Goal: Contribute content: Add original content to the website for others to see

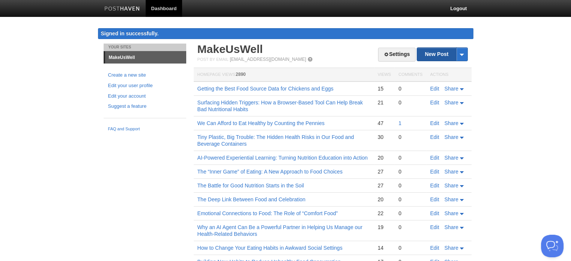
click at [433, 52] on link "New Post" at bounding box center [442, 54] width 50 height 13
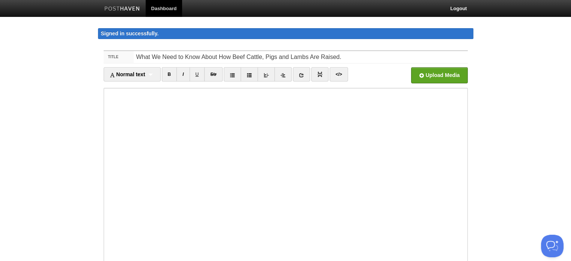
type input "What We Need to Know About How Beef Cattle, Pigs and Lambs Are Raised."
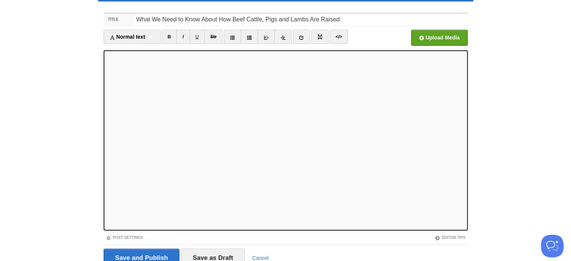
scroll to position [71, 0]
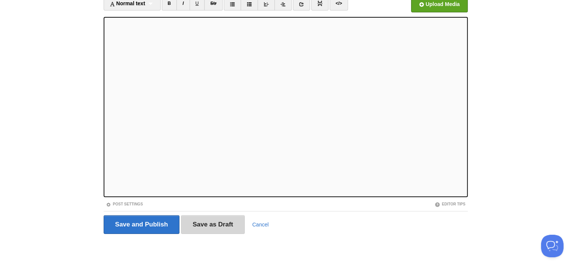
click at [210, 226] on input "Save as Draft" at bounding box center [213, 224] width 64 height 19
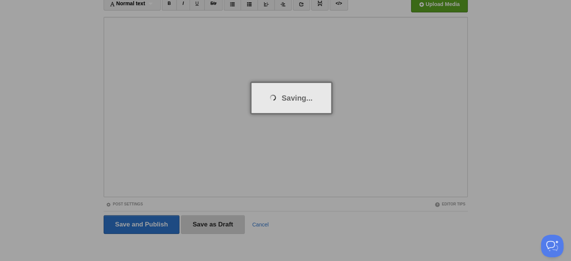
scroll to position [44, 0]
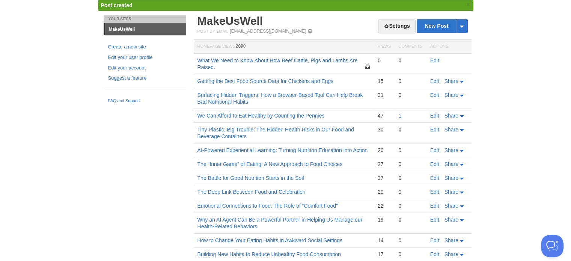
click at [315, 62] on link "What We Need to Know About How Beef Cattle, Pigs and Lambs Are Raised." at bounding box center [277, 63] width 160 height 13
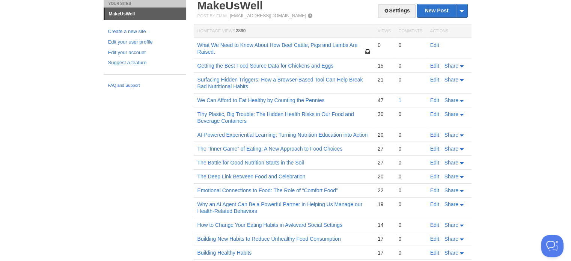
click at [433, 45] on link "Edit" at bounding box center [434, 45] width 9 height 6
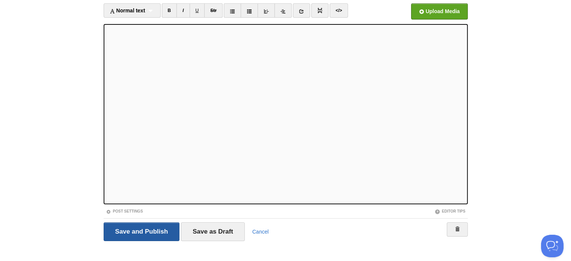
scroll to position [71, 0]
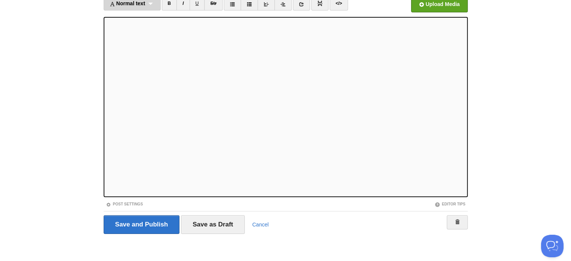
click at [145, 3] on span "Normal text" at bounding box center [128, 3] width 36 height 6
click at [122, 38] on link "Heading 2" at bounding box center [132, 38] width 56 height 11
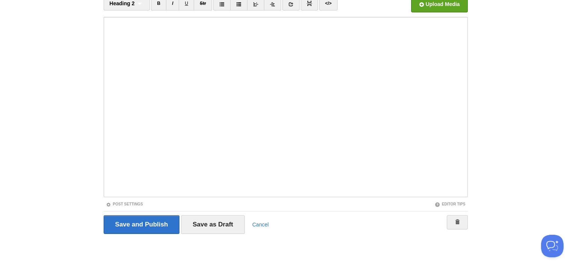
click at [293, 205] on div "Editor Tips" at bounding box center [377, 204] width 182 height 6
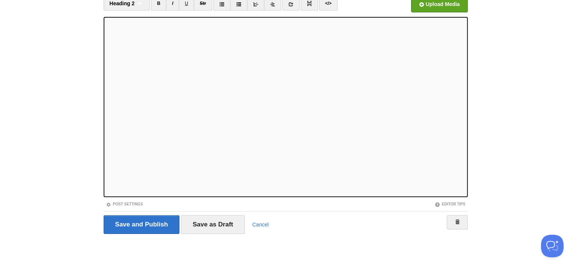
click at [495, 65] on body "Dashboard Logout Signed in successfully. Signed in successfully. × Post created…" at bounding box center [285, 95] width 571 height 333
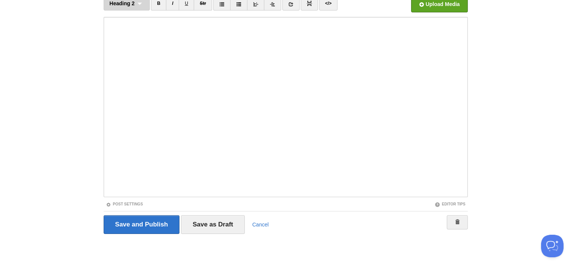
click at [140, 4] on div "Heading 2 Normal text Heading 1 Heading 2 Heading 3" at bounding box center [127, 3] width 47 height 14
click at [122, 39] on link "Heading 2" at bounding box center [127, 38] width 46 height 11
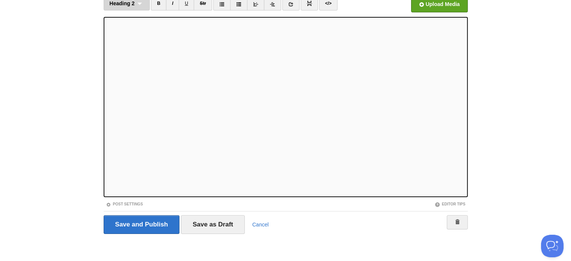
click at [139, 2] on div "Heading 2 Normal text Heading 1 Heading 2 Heading 3" at bounding box center [127, 3] width 47 height 14
click at [126, 38] on link "Heading 2" at bounding box center [127, 38] width 46 height 11
click at [125, 3] on span "Heading 2" at bounding box center [122, 3] width 25 height 6
click at [129, 38] on link "Heading 2" at bounding box center [127, 38] width 46 height 11
click at [136, 4] on div "Heading 2 Normal text Heading 1 Heading 2 Heading 3" at bounding box center [127, 3] width 47 height 14
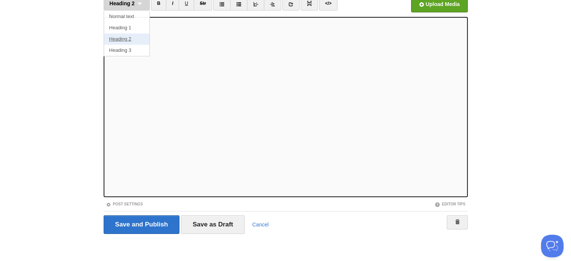
click at [122, 37] on link "Heading 2" at bounding box center [127, 38] width 46 height 11
click at [133, 5] on span "Heading 2" at bounding box center [122, 3] width 25 height 6
click at [122, 39] on link "Heading 2" at bounding box center [127, 38] width 46 height 11
click at [135, 5] on div "Heading 2 Normal text Heading 1 Heading 2 Heading 3" at bounding box center [127, 3] width 47 height 14
click at [119, 39] on link "Heading 2" at bounding box center [127, 38] width 46 height 11
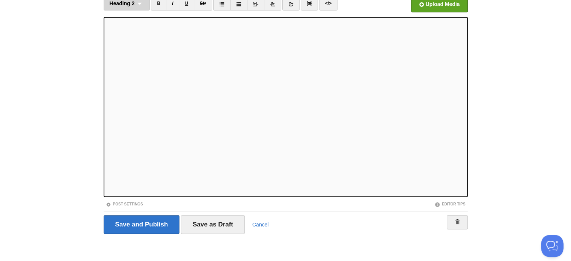
click at [128, 3] on span "Heading 2" at bounding box center [122, 3] width 25 height 6
click at [117, 36] on link "Heading 2" at bounding box center [127, 38] width 46 height 11
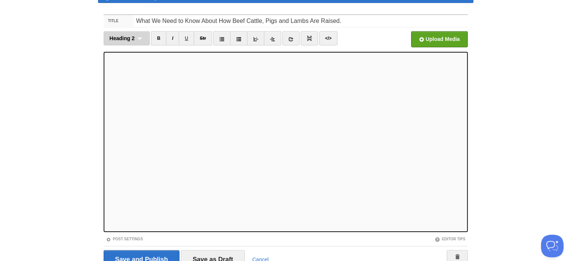
scroll to position [0, 0]
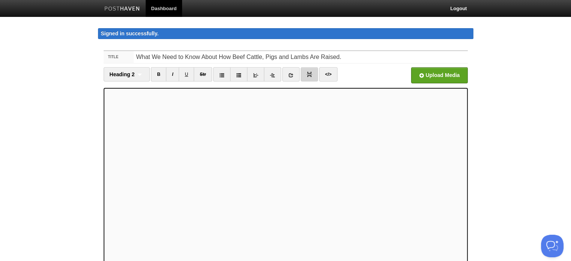
click at [308, 74] on img at bounding box center [309, 74] width 5 height 5
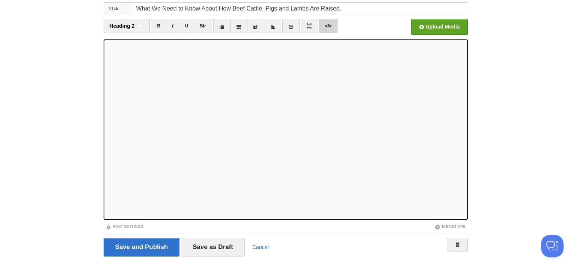
scroll to position [71, 0]
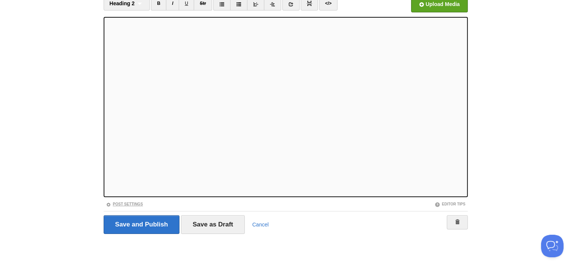
click at [131, 203] on link "Post Settings" at bounding box center [124, 204] width 37 height 4
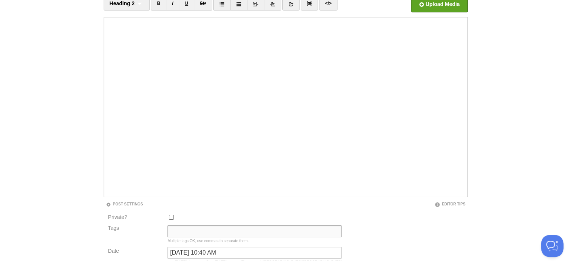
click at [185, 231] on input "Tags" at bounding box center [254, 231] width 174 height 12
type input "Current State"
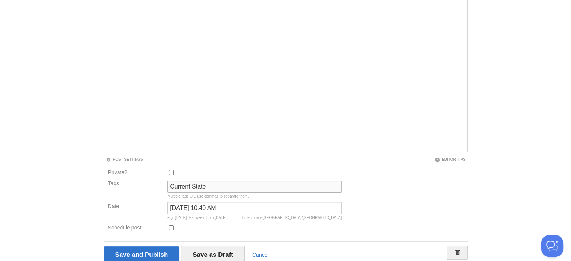
scroll to position [146, 0]
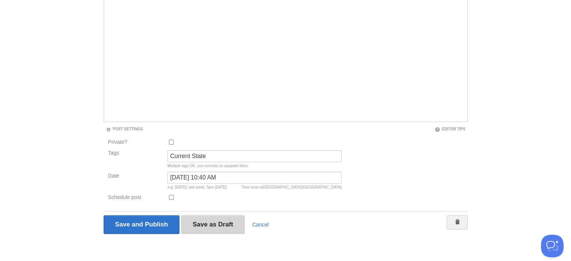
click at [203, 226] on input "Save as Draft" at bounding box center [213, 224] width 64 height 19
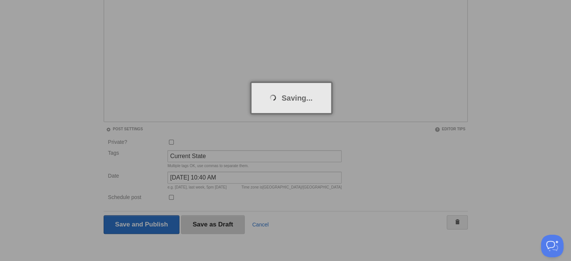
scroll to position [44, 0]
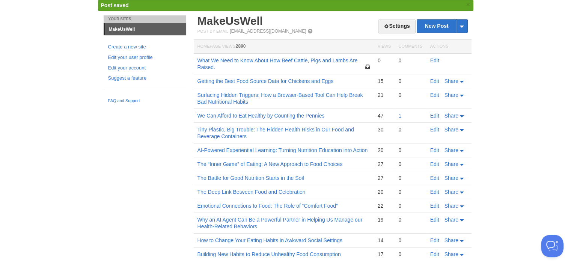
click at [434, 114] on link "Edit" at bounding box center [434, 116] width 9 height 6
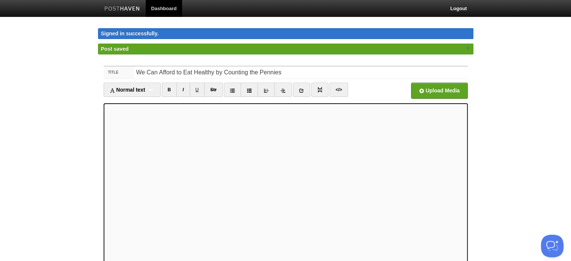
type textarea "<l5> Ip Dolorsi A. Consecte | AdipIsCing Elitseddoe,&temp;</i8><u><la></e><d>Ma…"
click at [341, 92] on link "</>" at bounding box center [338, 90] width 18 height 14
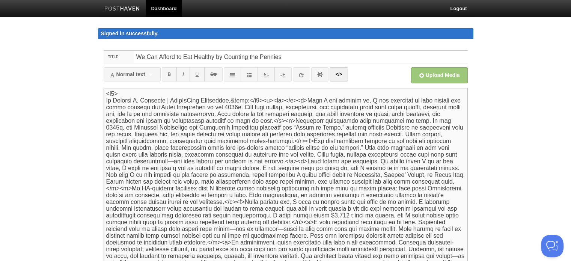
drag, startPoint x: 105, startPoint y: 108, endPoint x: 299, endPoint y: 99, distance: 194.6
click at [299, 99] on textarea at bounding box center [286, 178] width 364 height 180
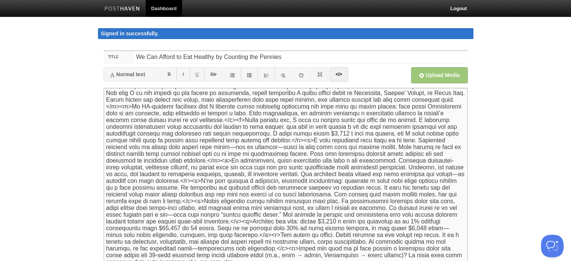
scroll to position [75, 0]
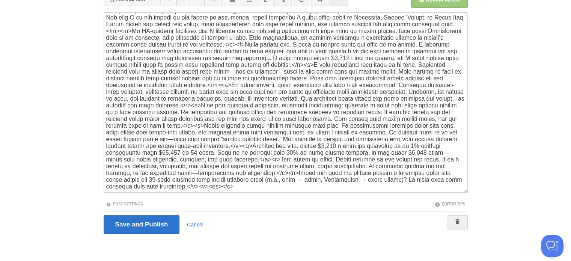
click at [193, 223] on link "Cancel" at bounding box center [195, 224] width 17 height 6
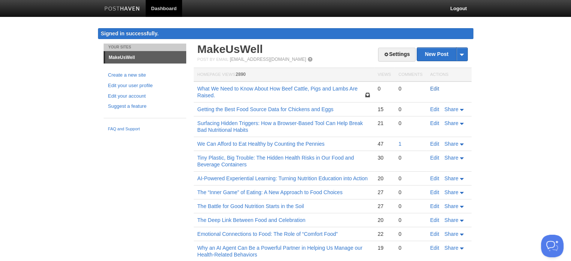
click at [433, 87] on link "Edit" at bounding box center [434, 89] width 9 height 6
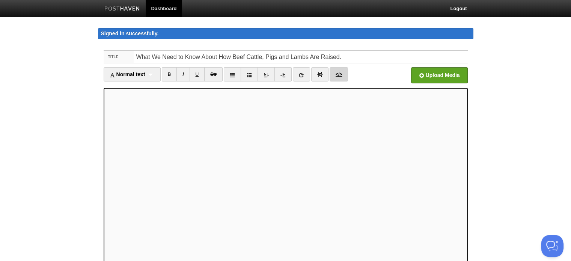
click at [339, 74] on link "</>" at bounding box center [338, 74] width 18 height 14
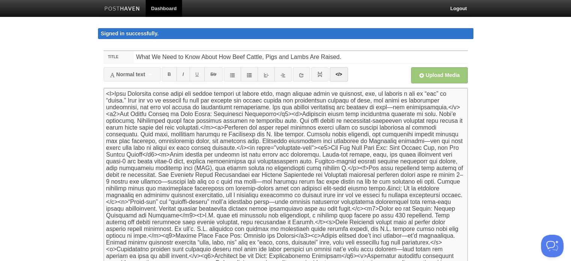
paste textarea "<h5> By [PERSON_NAME] | MakeUsWell Newsletter,&nbsp;</h5><p><br></p>"
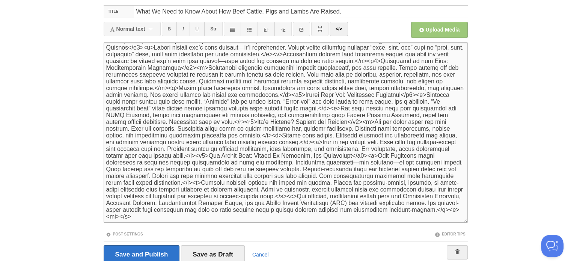
scroll to position [75, 0]
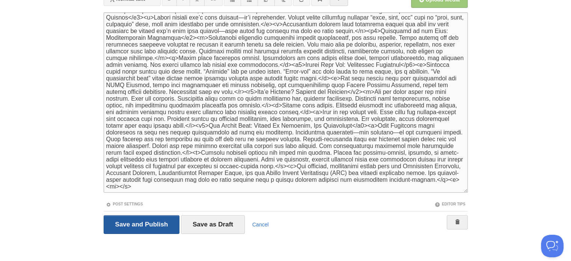
type textarea "<l2> Ip Dolorsi A. Consecte | AdipIsCing Elitseddoe,&temp;</i1><u><la></e><d>Ma…"
click at [124, 223] on input "Save and Publish" at bounding box center [142, 224] width 76 height 19
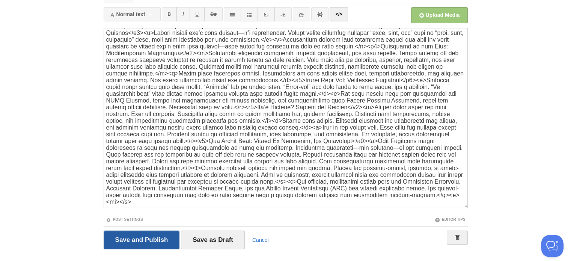
scroll to position [44, 0]
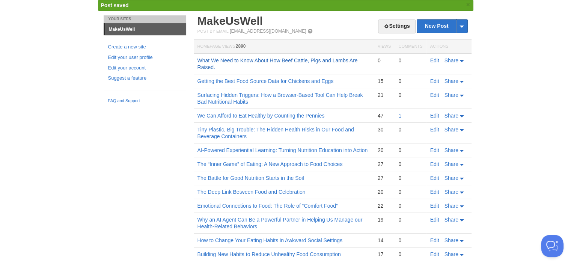
click at [303, 61] on link "What We Need to Know About How Beef Cattle, Pigs and Lambs Are Raised." at bounding box center [277, 63] width 160 height 13
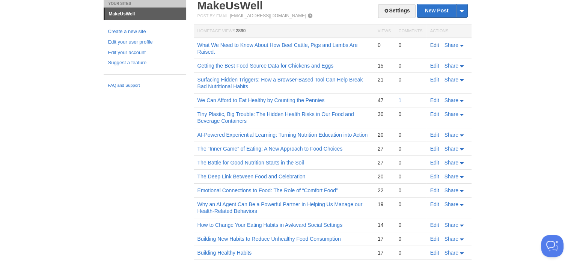
click at [431, 44] on link "Edit" at bounding box center [434, 45] width 9 height 6
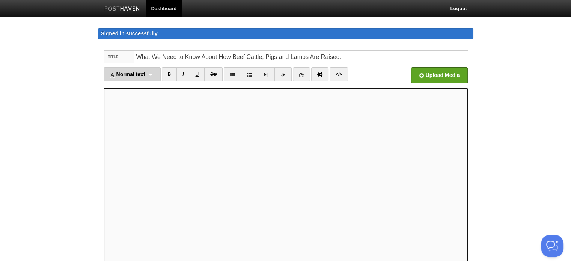
click at [149, 73] on div "Normal text Normal text Heading 1 Heading 2 Heading 3" at bounding box center [132, 74] width 57 height 14
click at [119, 120] on link "Heading 3" at bounding box center [132, 121] width 56 height 11
click at [138, 73] on div "Heading 3 Normal text Heading 1 Heading 2 Heading 3" at bounding box center [127, 74] width 47 height 14
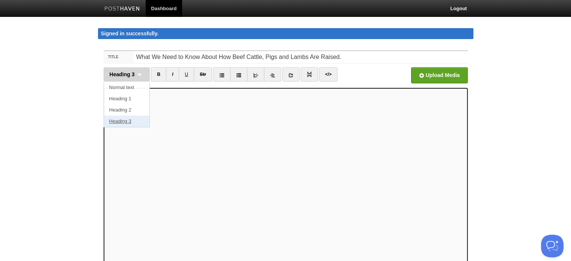
click at [118, 120] on link "Heading 3" at bounding box center [127, 121] width 46 height 11
click at [137, 74] on div "Heading 3 Normal text Heading 1 Heading 2 Heading 3" at bounding box center [127, 74] width 47 height 14
click at [118, 120] on link "Heading 3" at bounding box center [127, 121] width 46 height 11
click at [135, 72] on div "Heading 3 Normal text Heading 1 Heading 2 Heading 3" at bounding box center [127, 74] width 47 height 14
click at [120, 119] on link "Heading 3" at bounding box center [127, 121] width 46 height 11
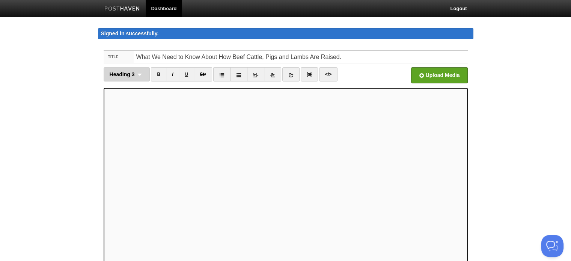
click at [136, 72] on div "Heading 3 Normal text Heading 1 Heading 2 Heading 3" at bounding box center [127, 74] width 47 height 14
click at [120, 120] on link "Heading 3" at bounding box center [127, 121] width 46 height 11
click at [136, 73] on div "Heading 3 Normal text Heading 1 Heading 2 Heading 3" at bounding box center [127, 74] width 47 height 14
click at [121, 121] on link "Heading 3" at bounding box center [127, 121] width 46 height 11
click at [138, 73] on div "Heading 3 Normal text Heading 1 Heading 2 Heading 3" at bounding box center [127, 74] width 47 height 14
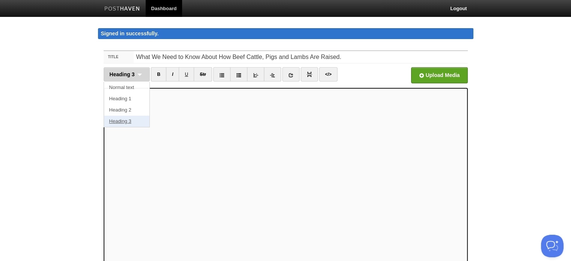
click at [117, 121] on link "Heading 3" at bounding box center [127, 121] width 46 height 11
click at [136, 73] on div "Heading 3 Normal text Heading 1 Heading 2 Heading 3" at bounding box center [127, 74] width 47 height 14
click at [119, 122] on link "Heading 3" at bounding box center [127, 121] width 46 height 11
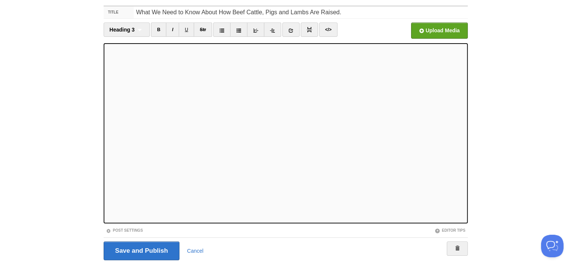
scroll to position [71, 0]
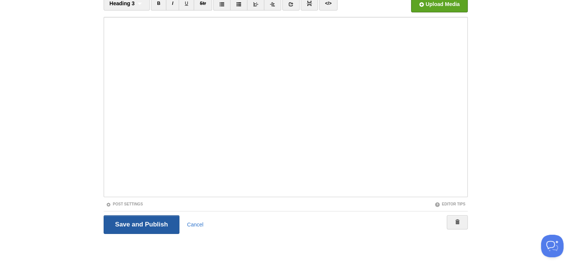
click at [149, 226] on input "Save and Publish" at bounding box center [142, 224] width 76 height 19
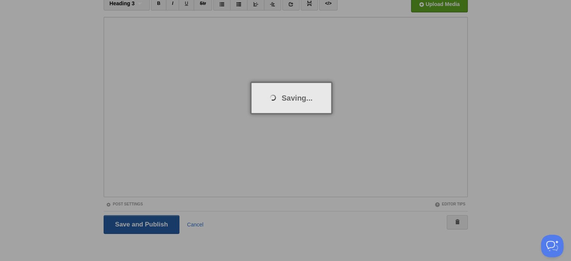
scroll to position [44, 0]
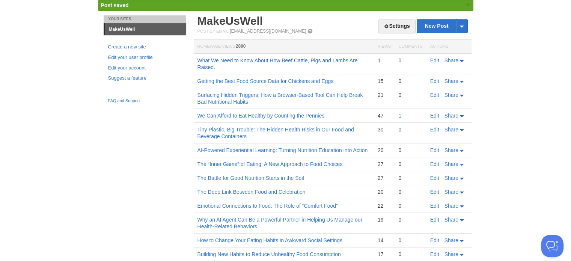
click at [326, 60] on link "What We Need to Know About How Beef Cattle, Pigs and Lambs Are Raised." at bounding box center [277, 63] width 160 height 13
